Goal: Task Accomplishment & Management: Use online tool/utility

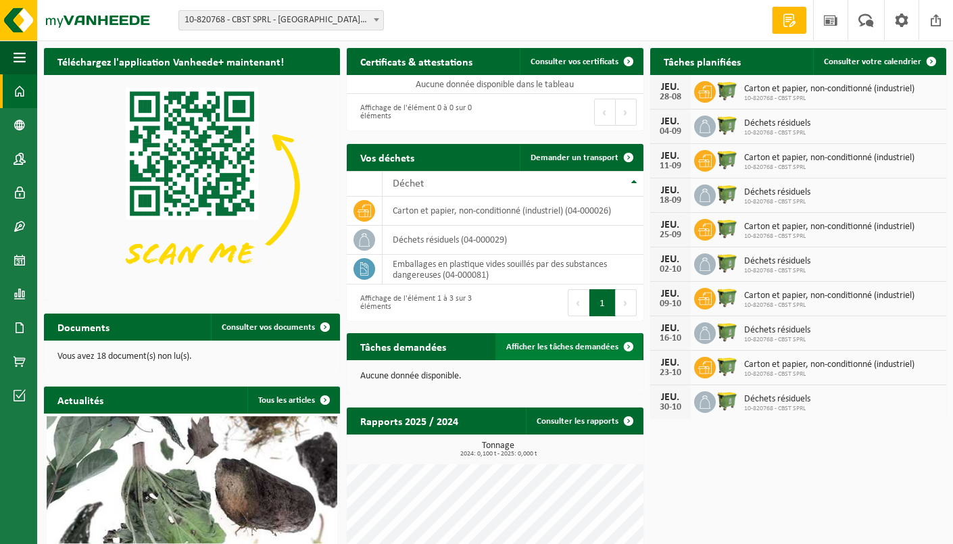
click at [576, 343] on span "Afficher les tâches demandées" at bounding box center [562, 347] width 112 height 9
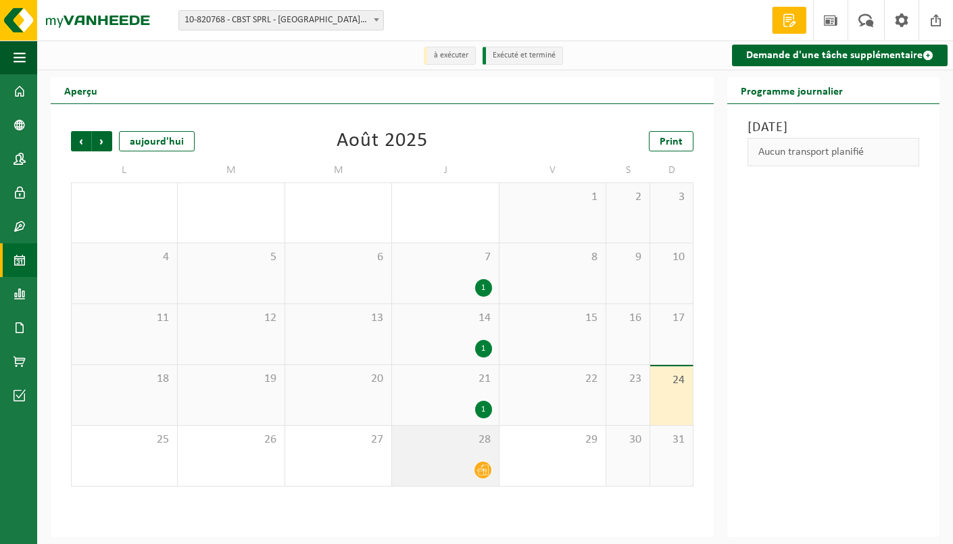
click at [484, 444] on span "28" at bounding box center [445, 440] width 93 height 15
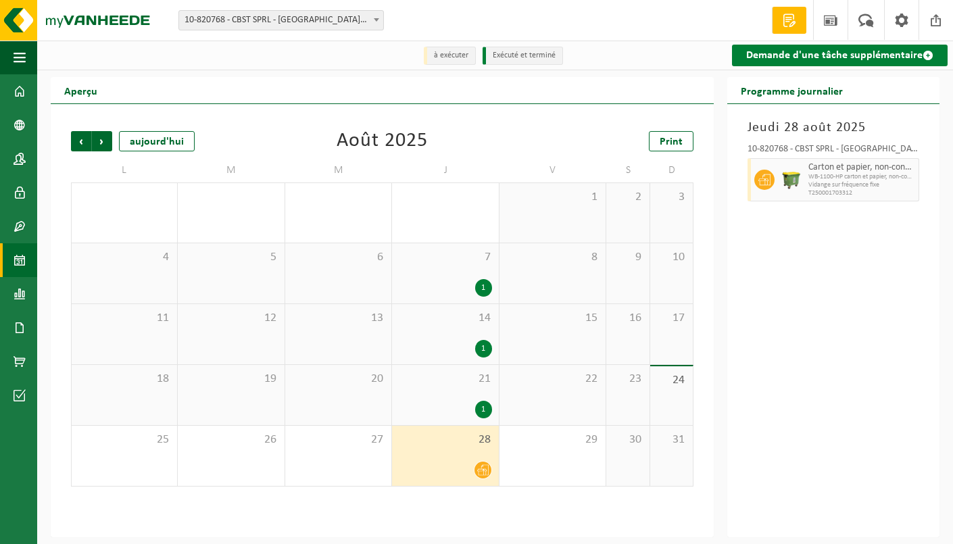
click at [895, 57] on link "Demande d'une tâche supplémentaire" at bounding box center [840, 56] width 216 height 22
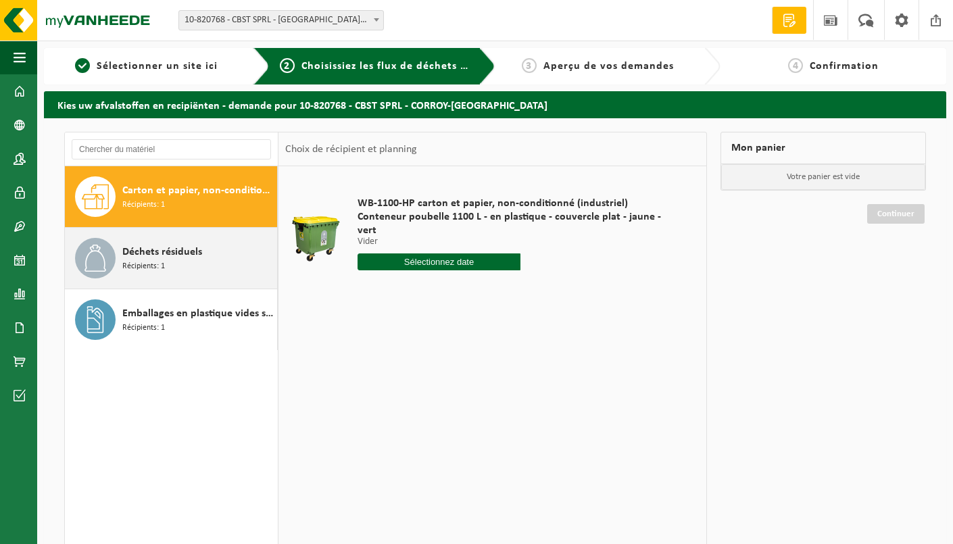
click at [224, 264] on div "Déchets résiduels Récipients: 1" at bounding box center [197, 258] width 151 height 41
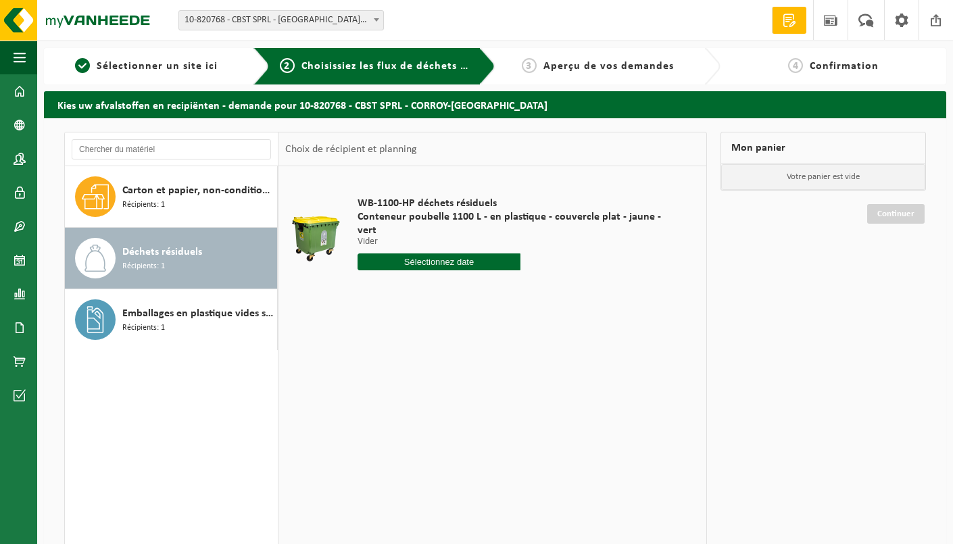
click at [431, 254] on input "text" at bounding box center [439, 262] width 162 height 17
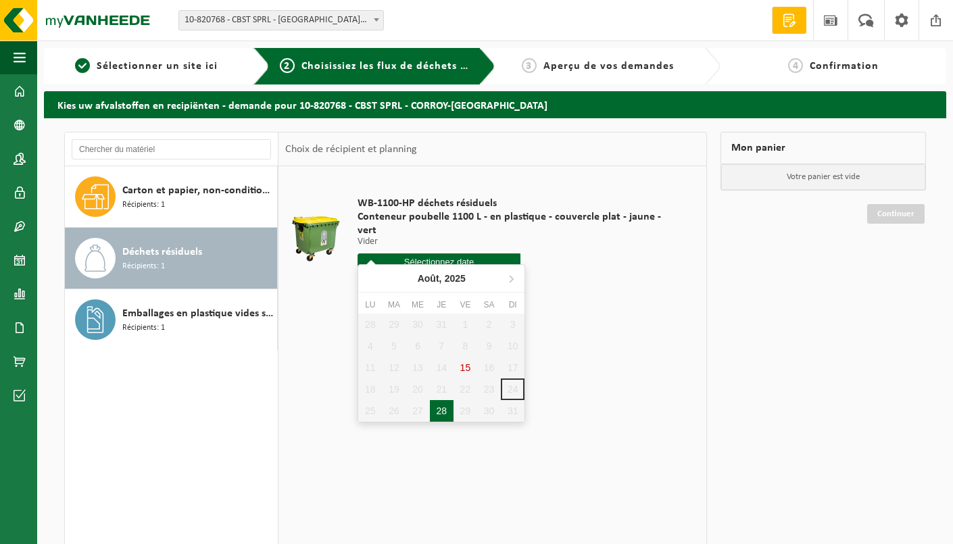
click at [441, 415] on div "28" at bounding box center [442, 411] width 24 height 22
type input "à partir de 2025-08-28"
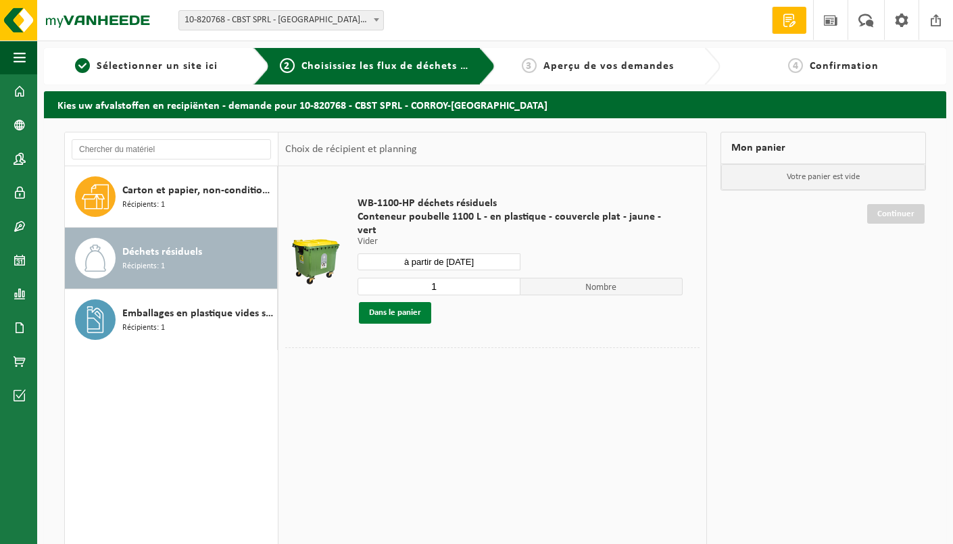
click at [404, 302] on button "Dans le panier" at bounding box center [395, 313] width 72 height 22
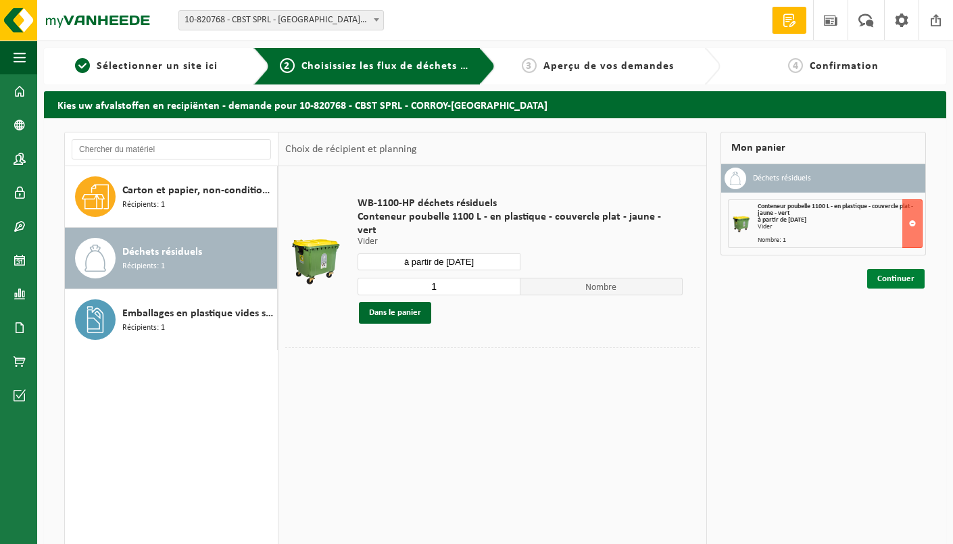
click at [897, 277] on link "Continuer" at bounding box center [896, 279] width 57 height 20
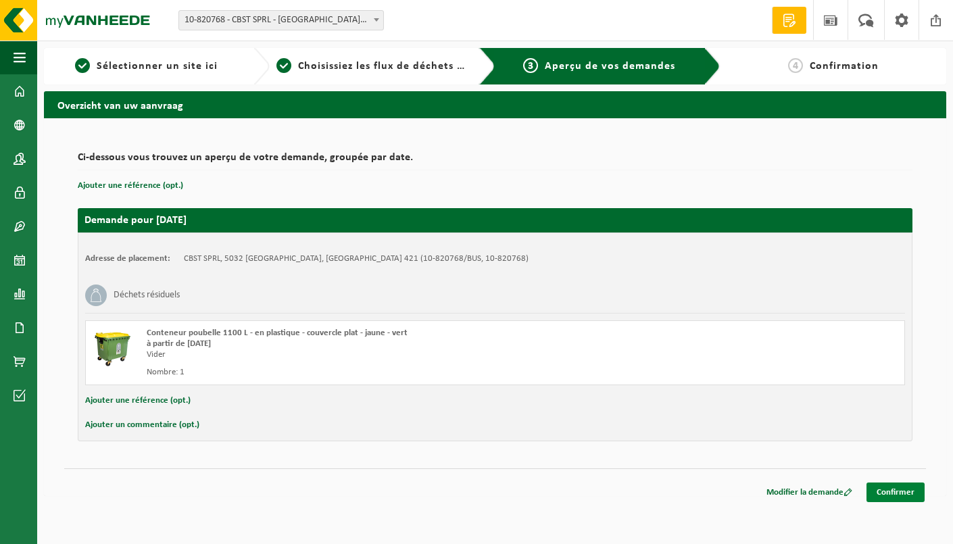
click at [914, 490] on link "Confirmer" at bounding box center [896, 493] width 58 height 20
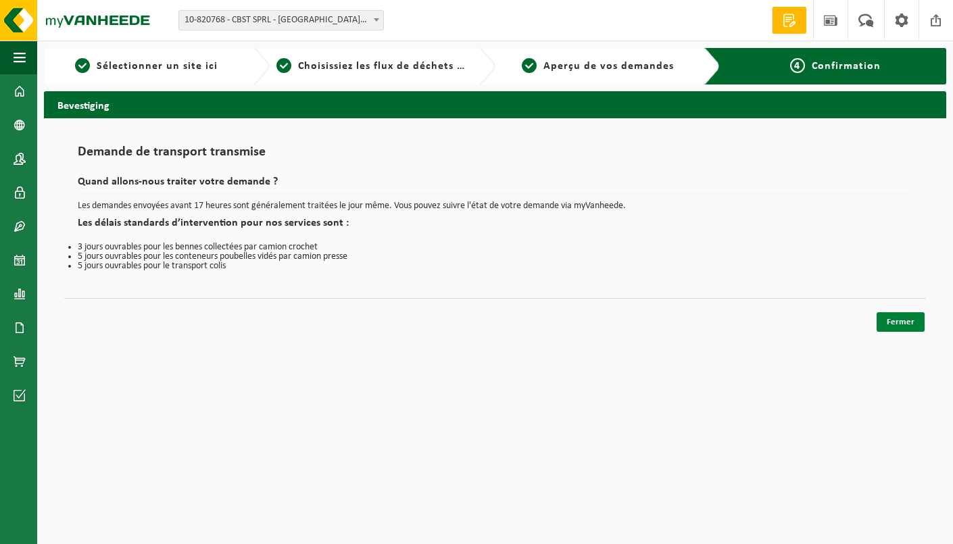
click at [900, 321] on link "Fermer" at bounding box center [901, 322] width 48 height 20
